Goal: Transaction & Acquisition: Purchase product/service

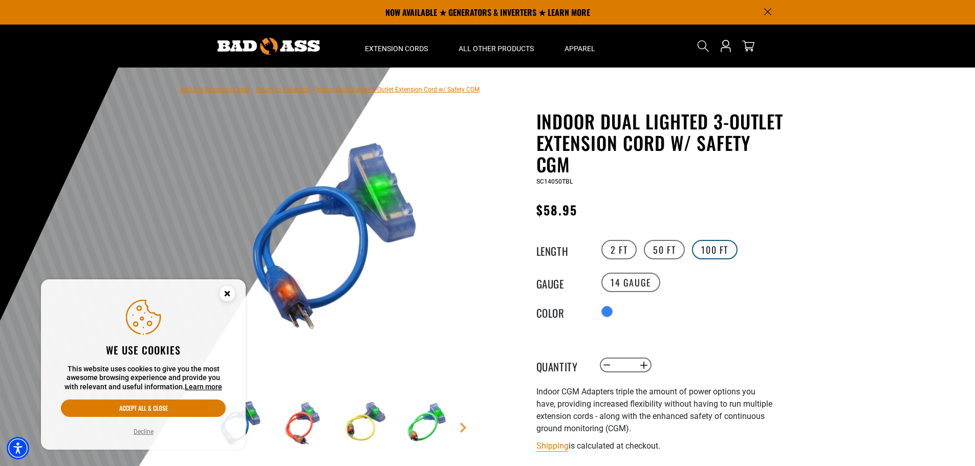
click at [712, 249] on label "100 FT" at bounding box center [715, 249] width 46 height 19
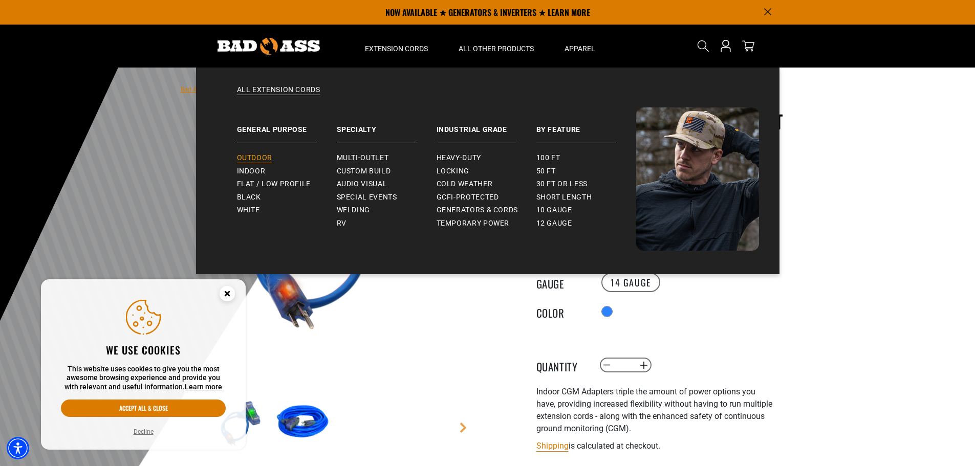
click at [259, 157] on span "Outdoor" at bounding box center [254, 158] width 35 height 9
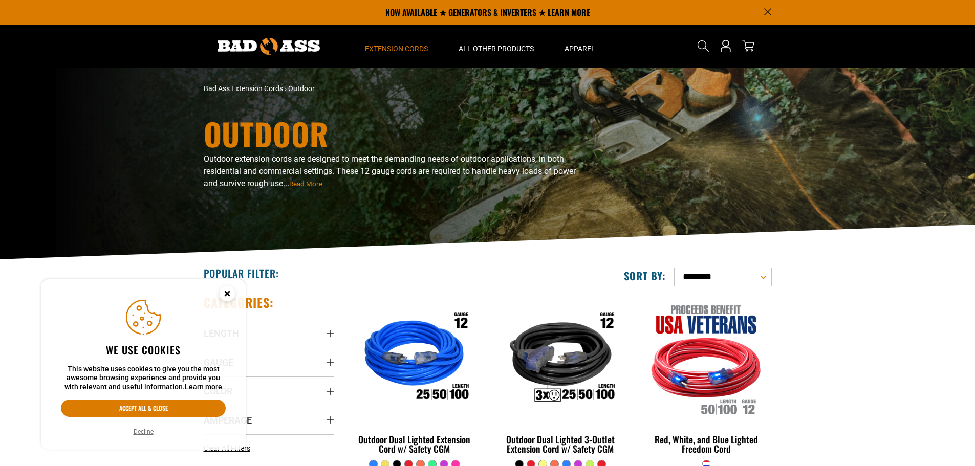
scroll to position [102, 0]
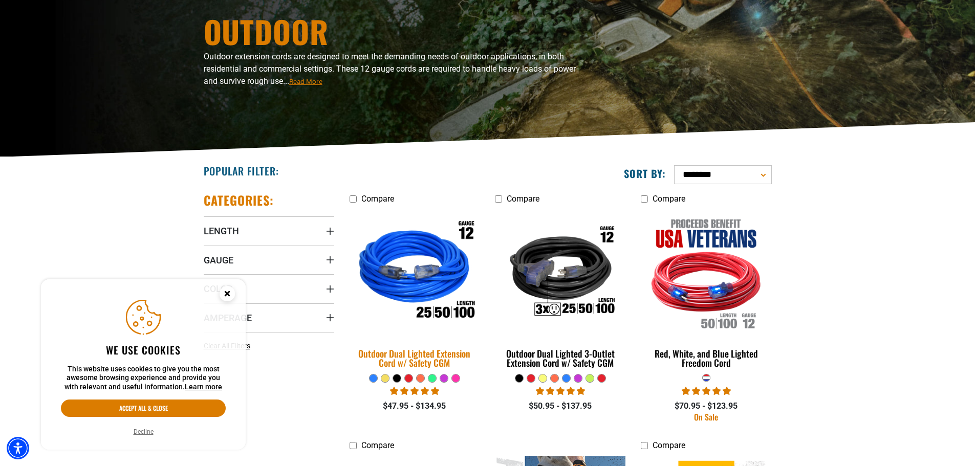
click at [464, 310] on img at bounding box center [414, 272] width 143 height 131
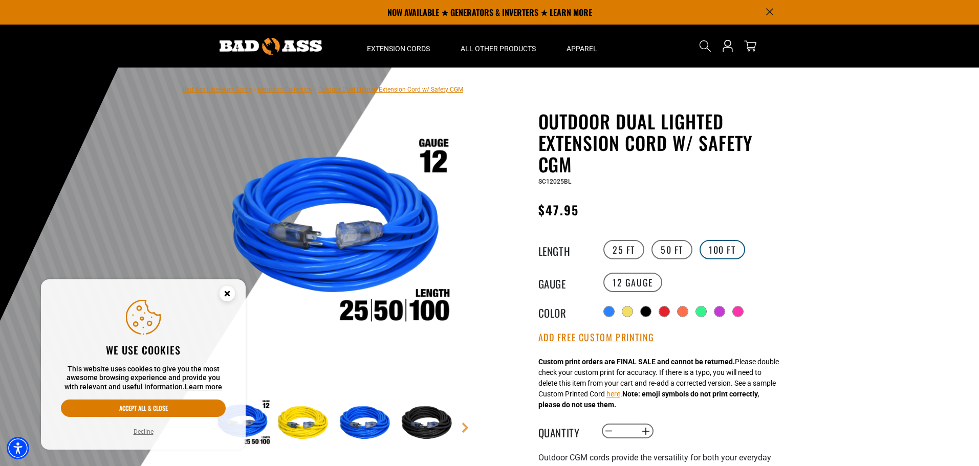
click at [713, 249] on label "100 FT" at bounding box center [723, 249] width 46 height 19
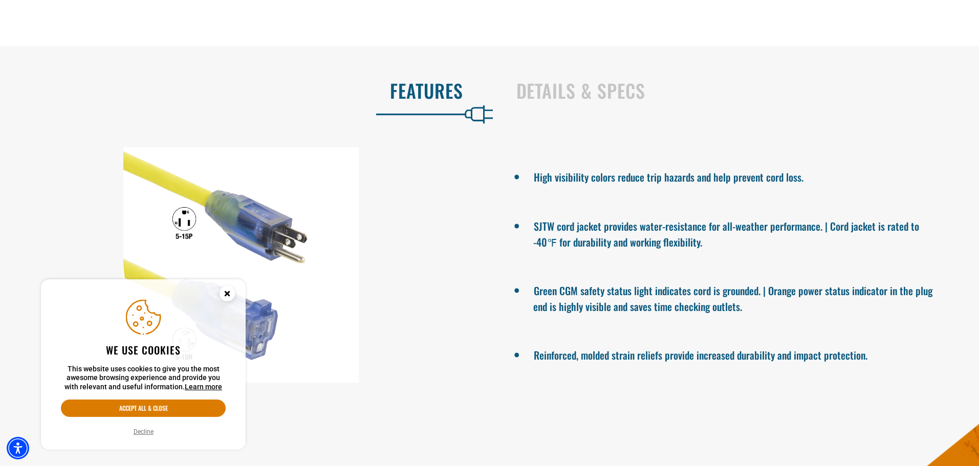
scroll to position [768, 0]
